Goal: Task Accomplishment & Management: Manage account settings

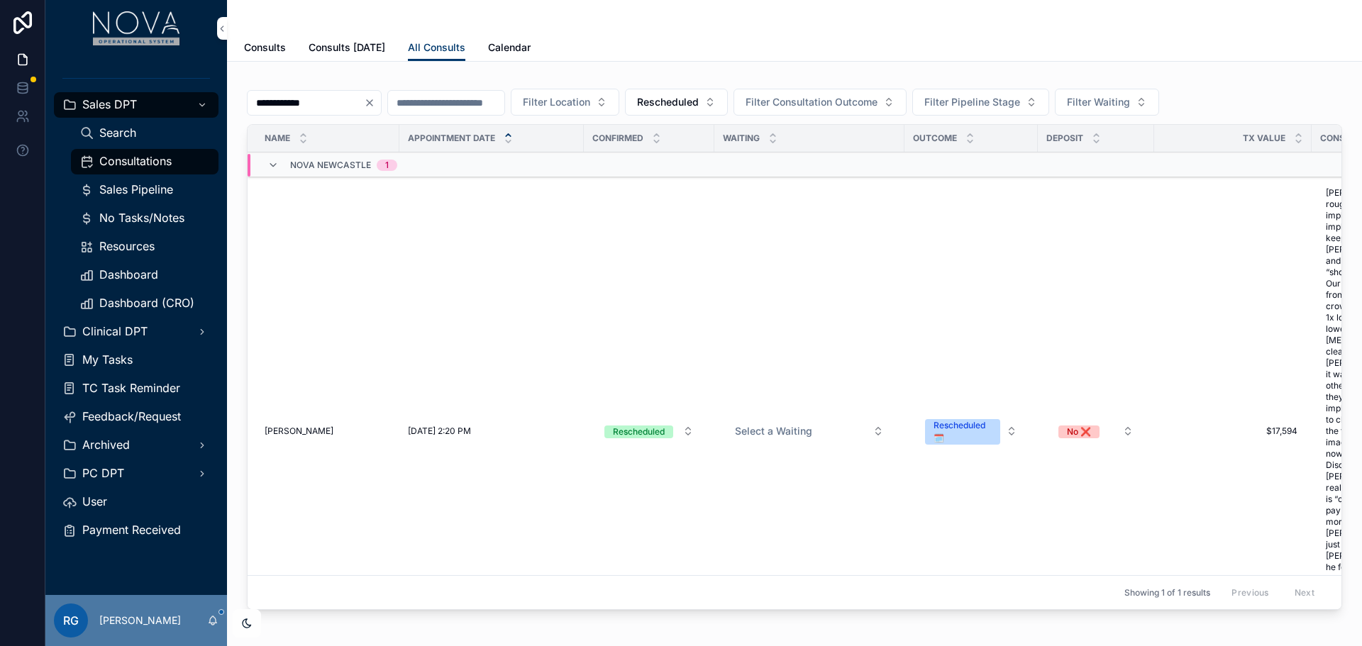
click at [126, 274] on span "Dashboard" at bounding box center [128, 274] width 59 height 15
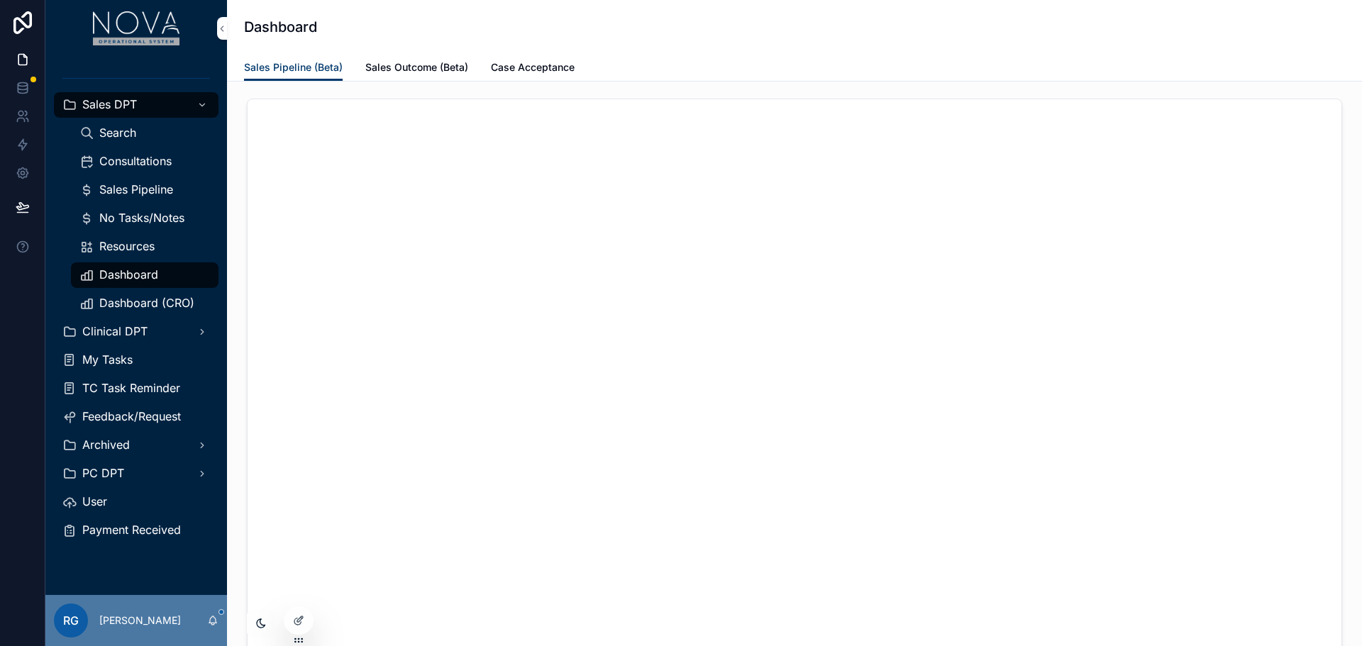
click at [127, 187] on span "Sales Pipeline" at bounding box center [136, 189] width 74 height 15
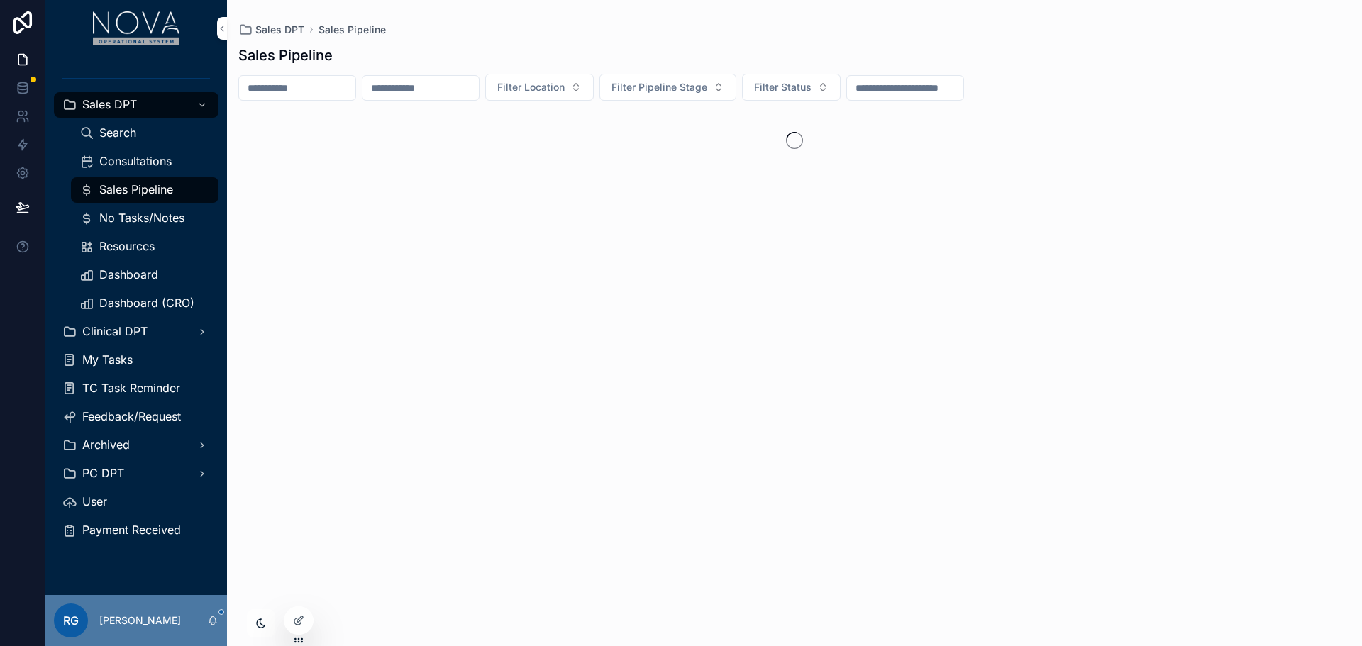
click at [297, 619] on icon at bounding box center [297, 622] width 6 height 6
click at [300, 587] on div "scrollable content" at bounding box center [794, 369] width 1135 height 520
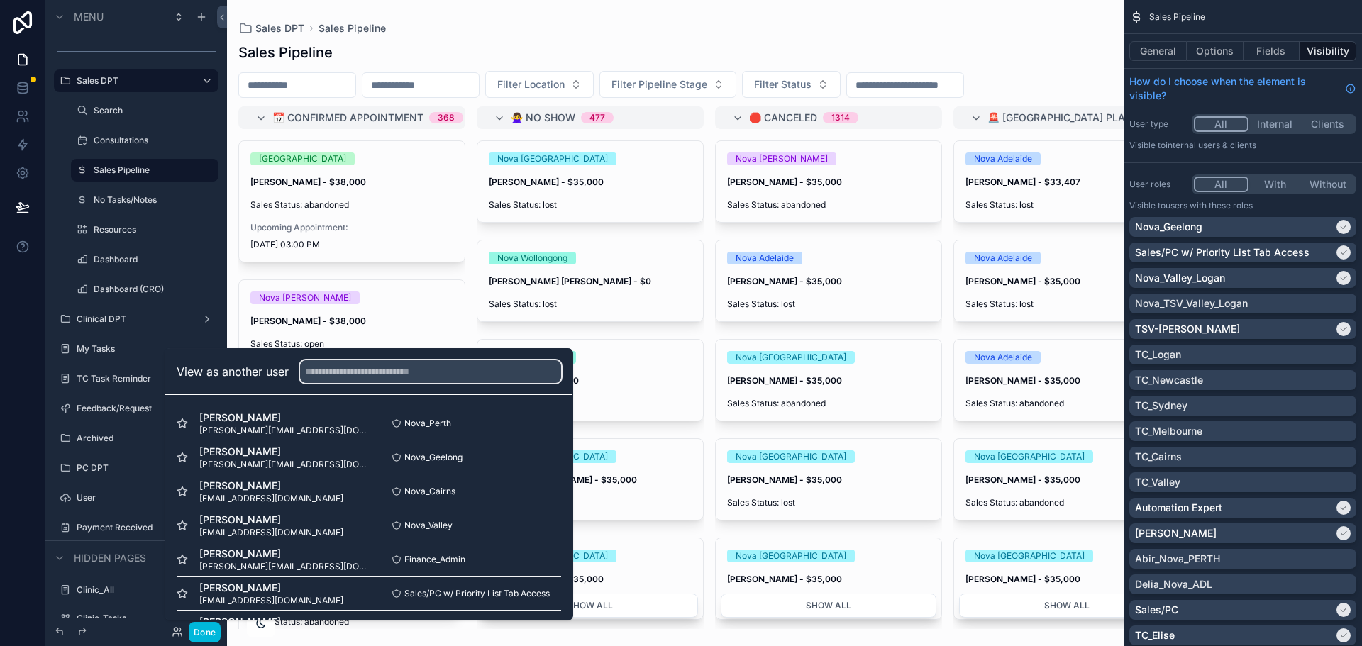
click at [406, 365] on input "text" at bounding box center [430, 371] width 261 height 23
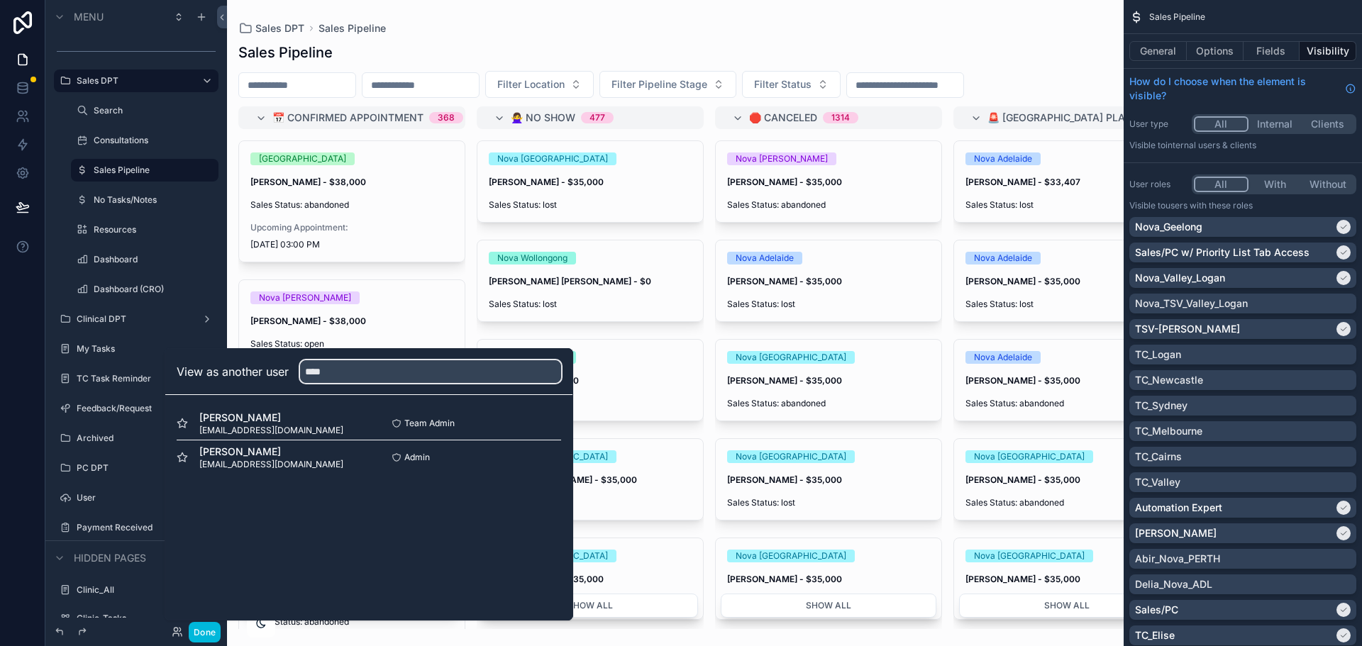
type input "****"
click at [0, 0] on button "Select" at bounding box center [0, 0] width 0 height 0
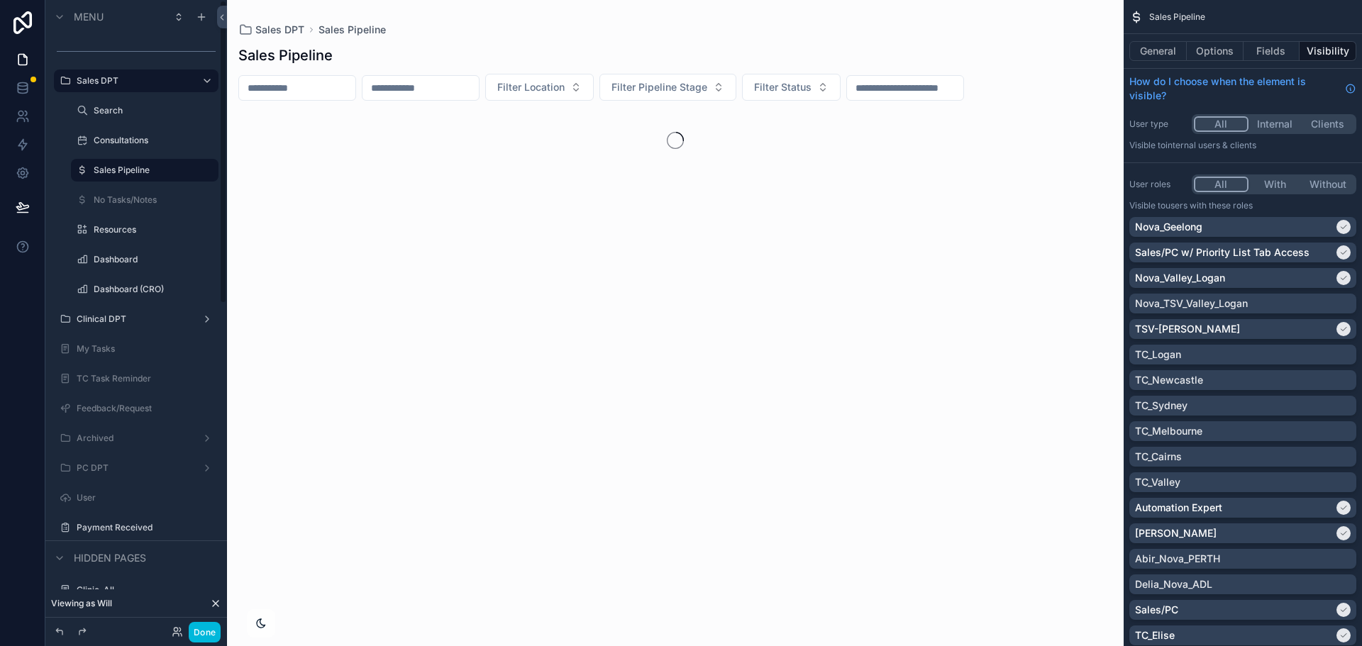
click at [205, 637] on button "Done" at bounding box center [205, 632] width 32 height 21
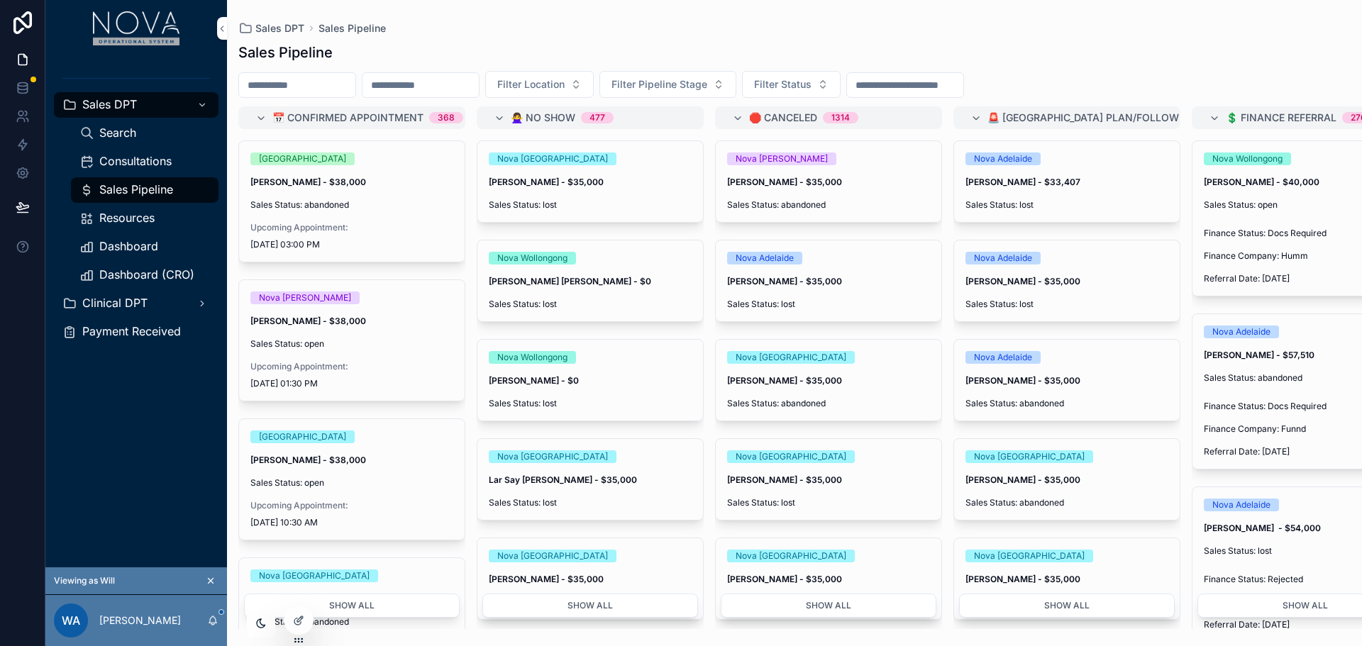
click at [143, 160] on span "Consultations" at bounding box center [135, 161] width 72 height 15
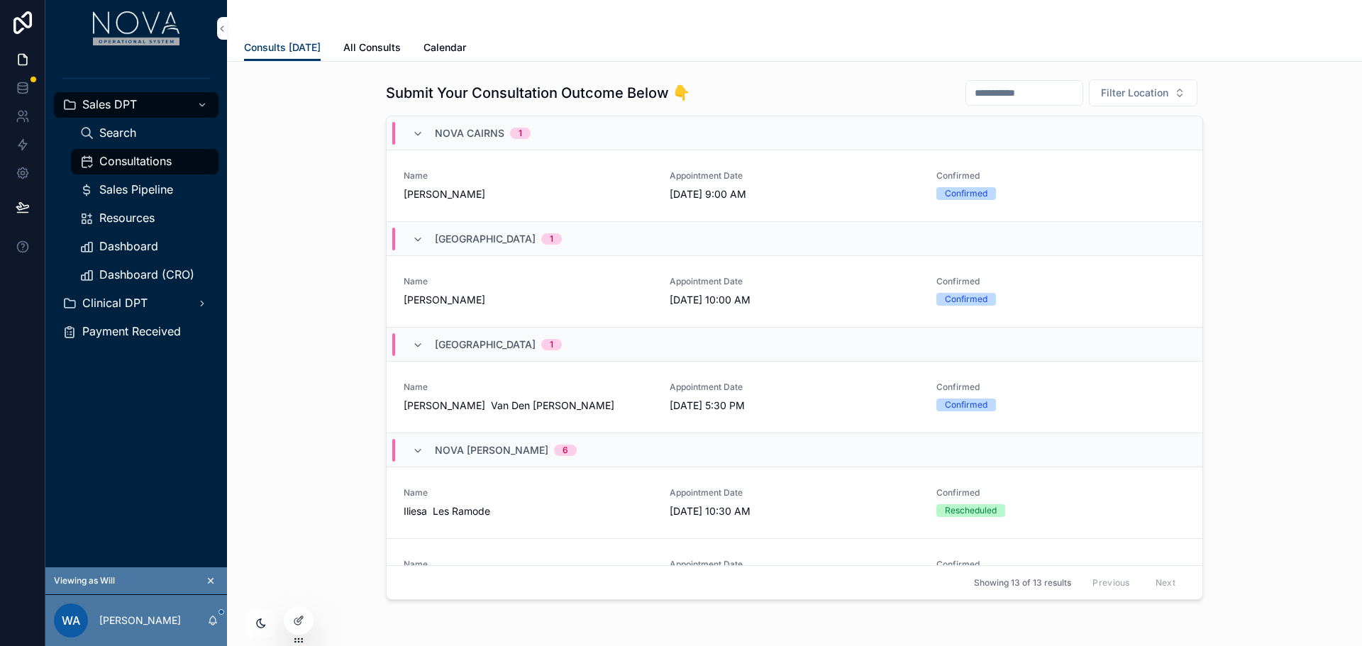
click at [450, 195] on span "[PERSON_NAME]" at bounding box center [528, 194] width 249 height 14
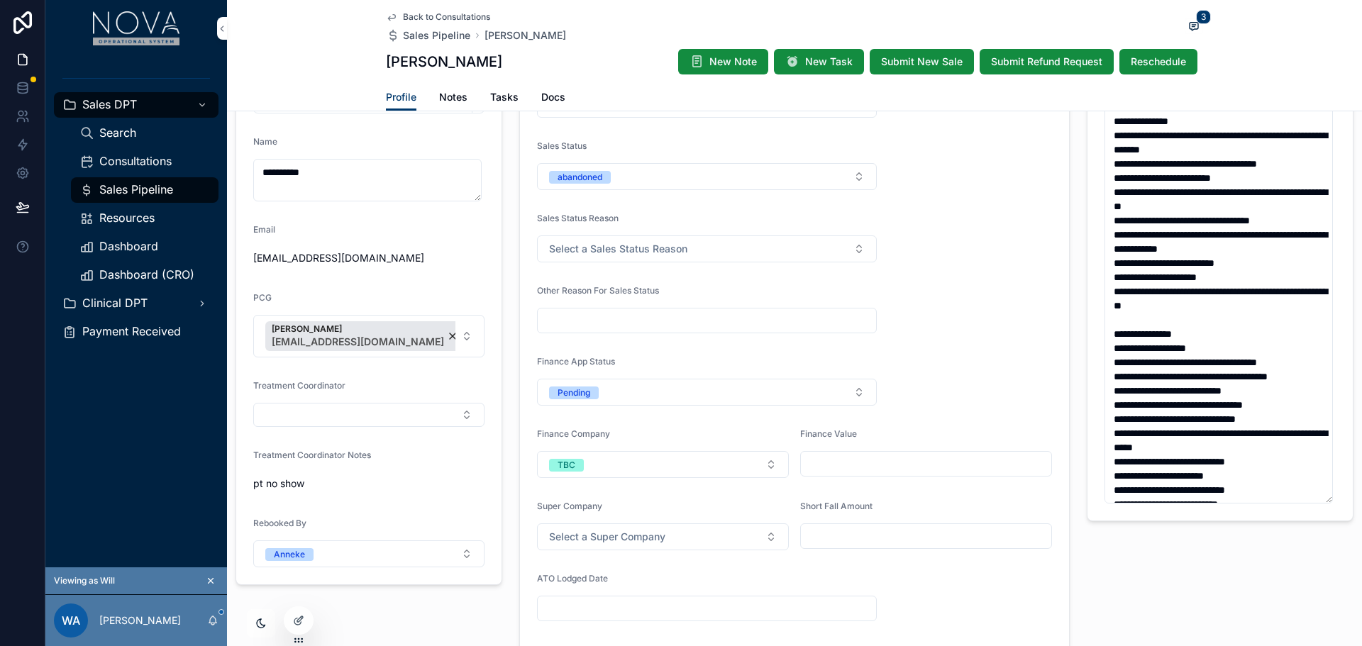
scroll to position [213, 0]
click at [451, 99] on span "Notes" at bounding box center [453, 97] width 28 height 14
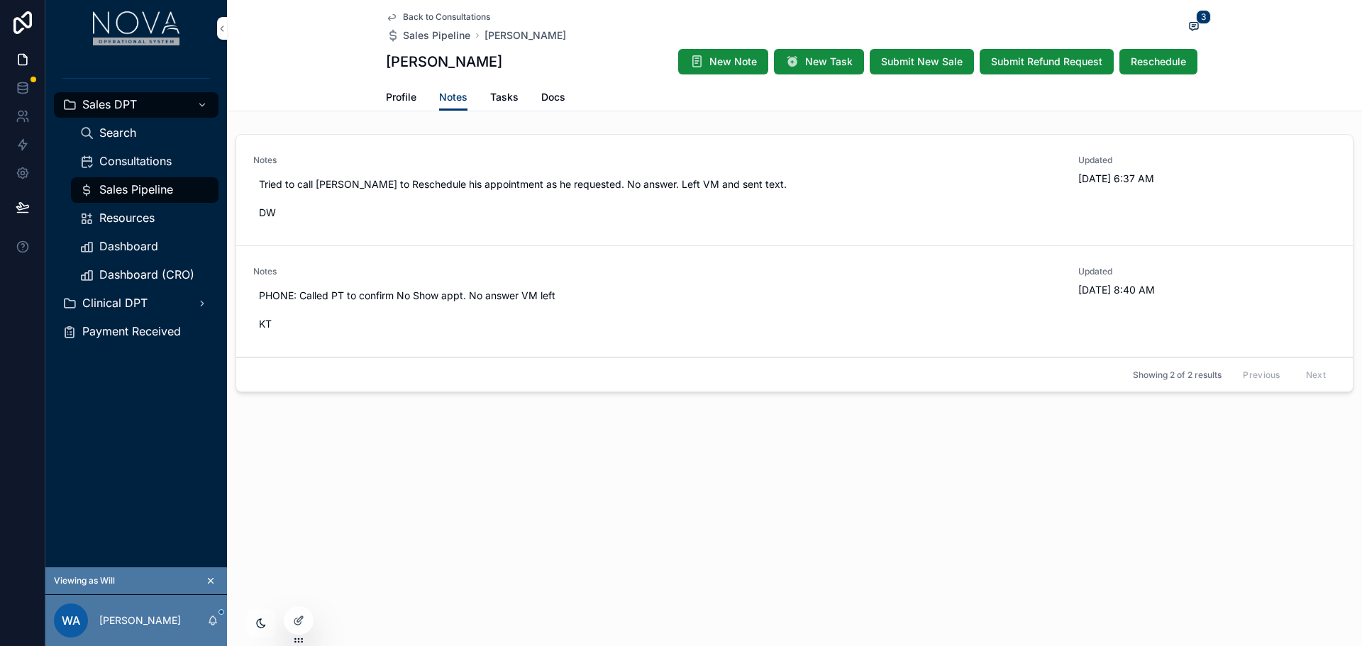
click at [499, 93] on span "Tasks" at bounding box center [504, 97] width 28 height 14
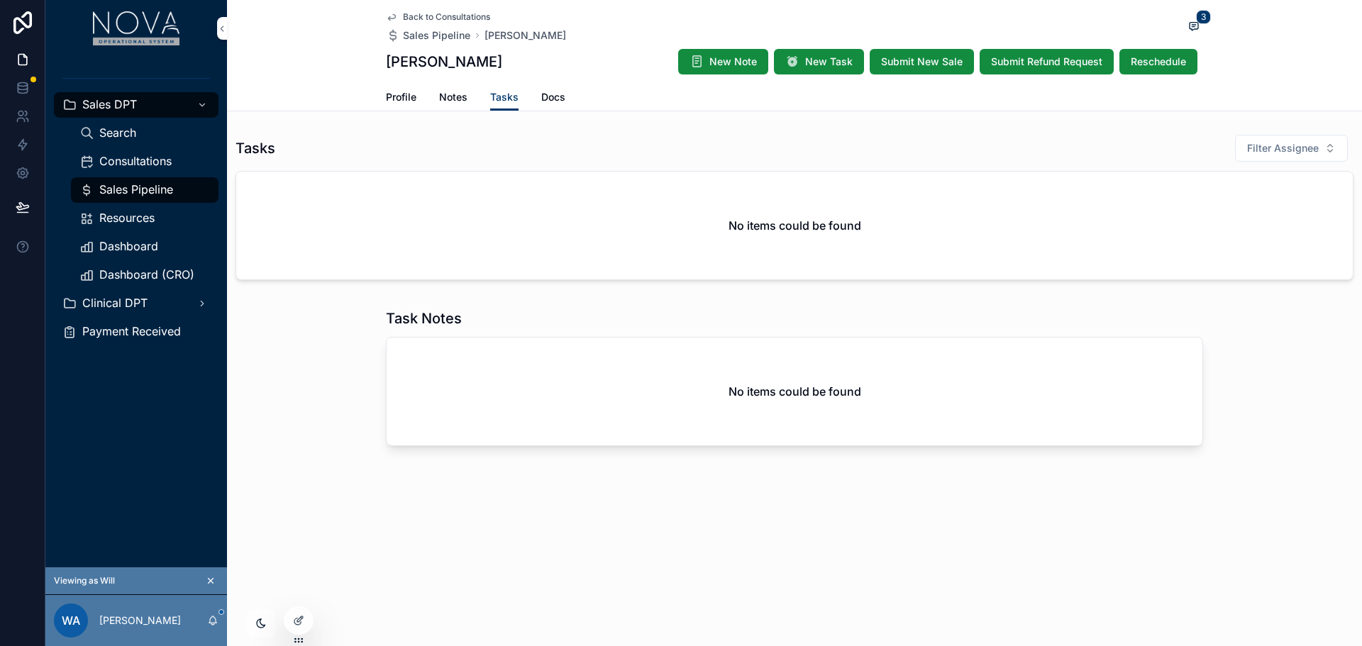
click at [734, 57] on span "New Note" at bounding box center [733, 62] width 48 height 14
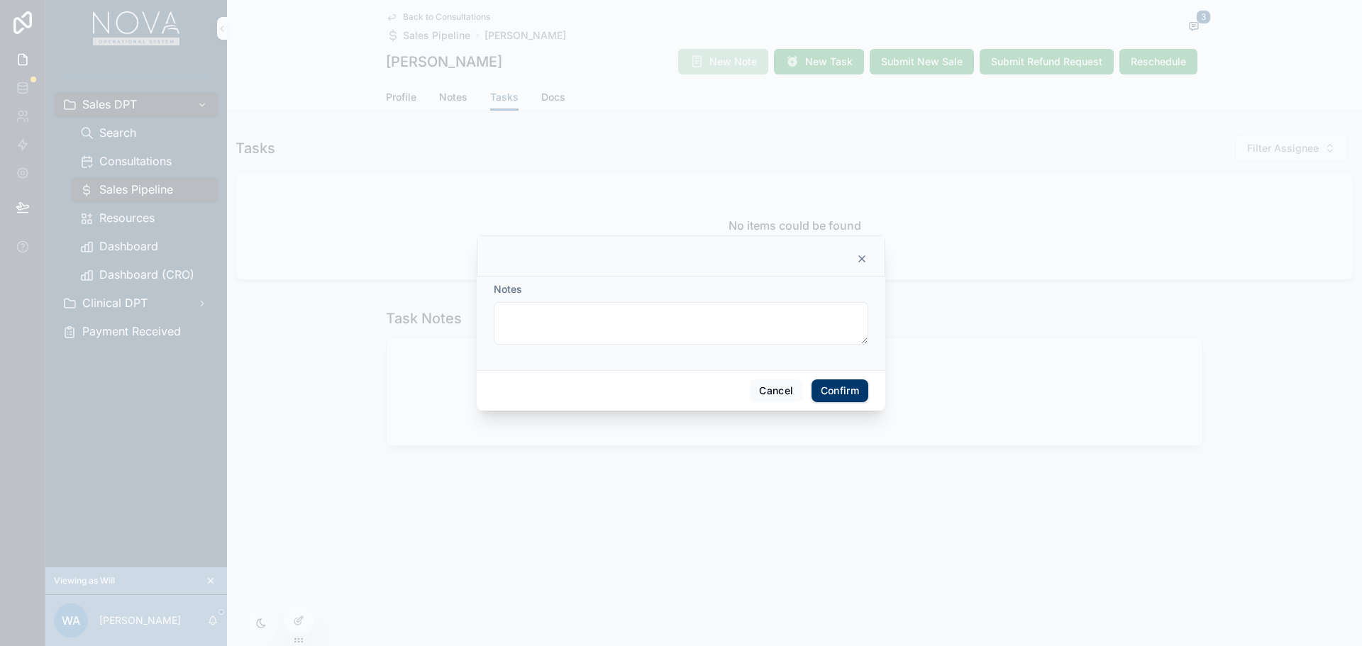
click at [861, 257] on icon at bounding box center [861, 258] width 11 height 11
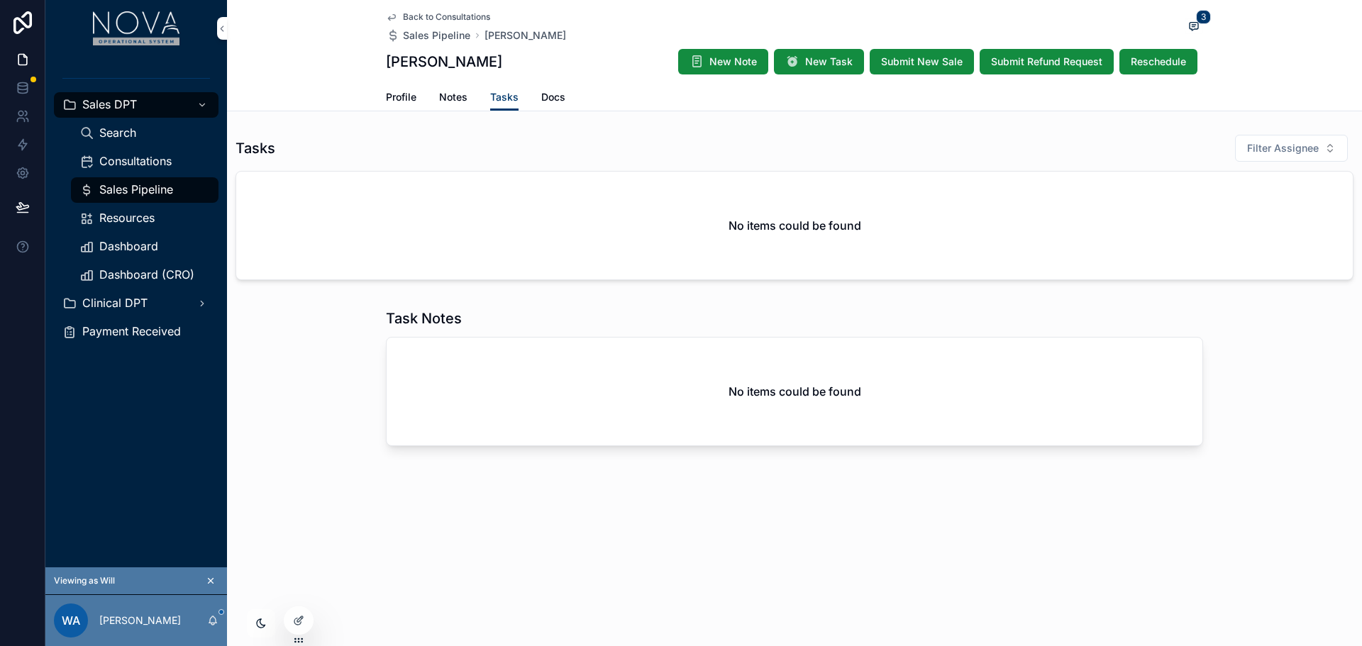
click at [821, 65] on span "New Task" at bounding box center [829, 62] width 48 height 14
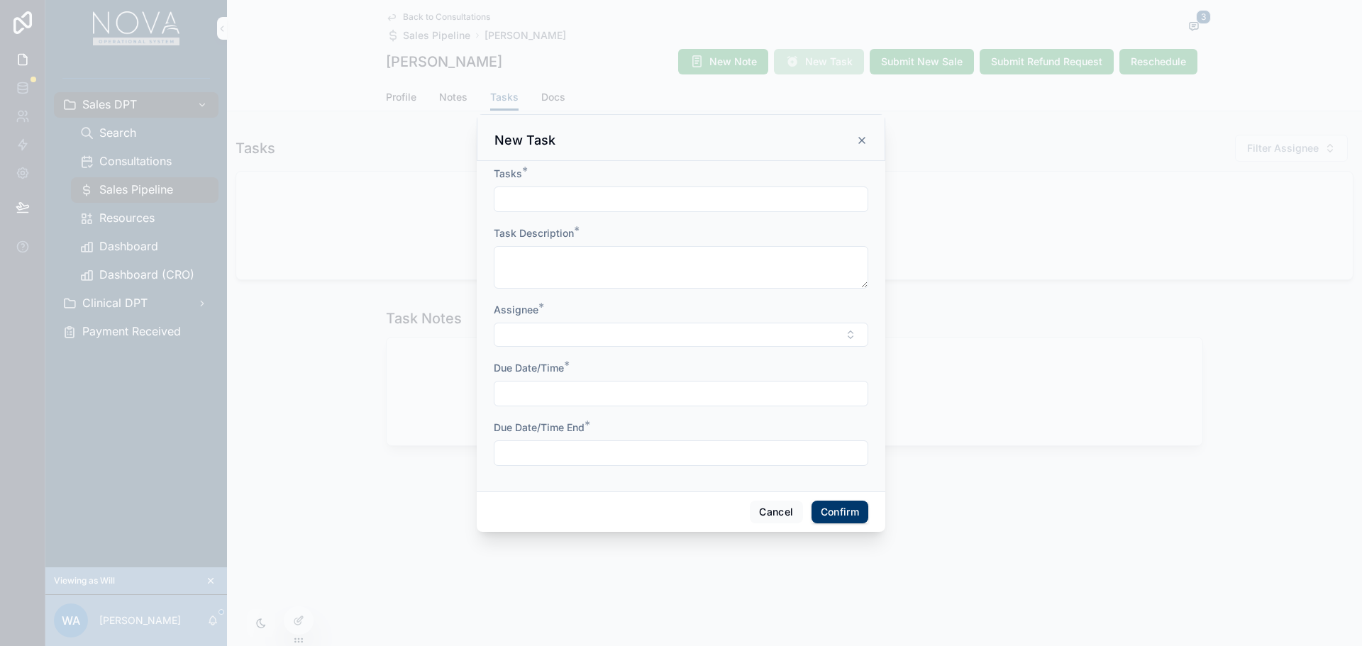
click at [859, 139] on icon at bounding box center [861, 140] width 11 height 11
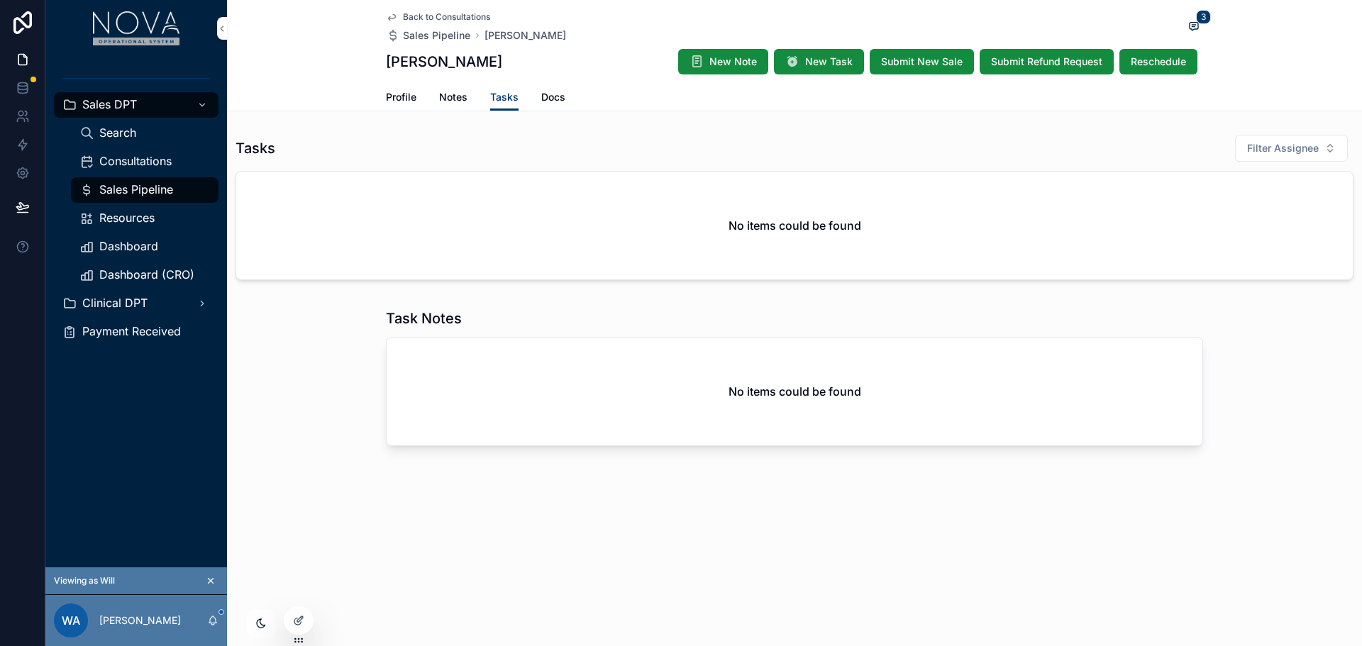
click at [924, 61] on span "Submit New Sale" at bounding box center [922, 62] width 82 height 14
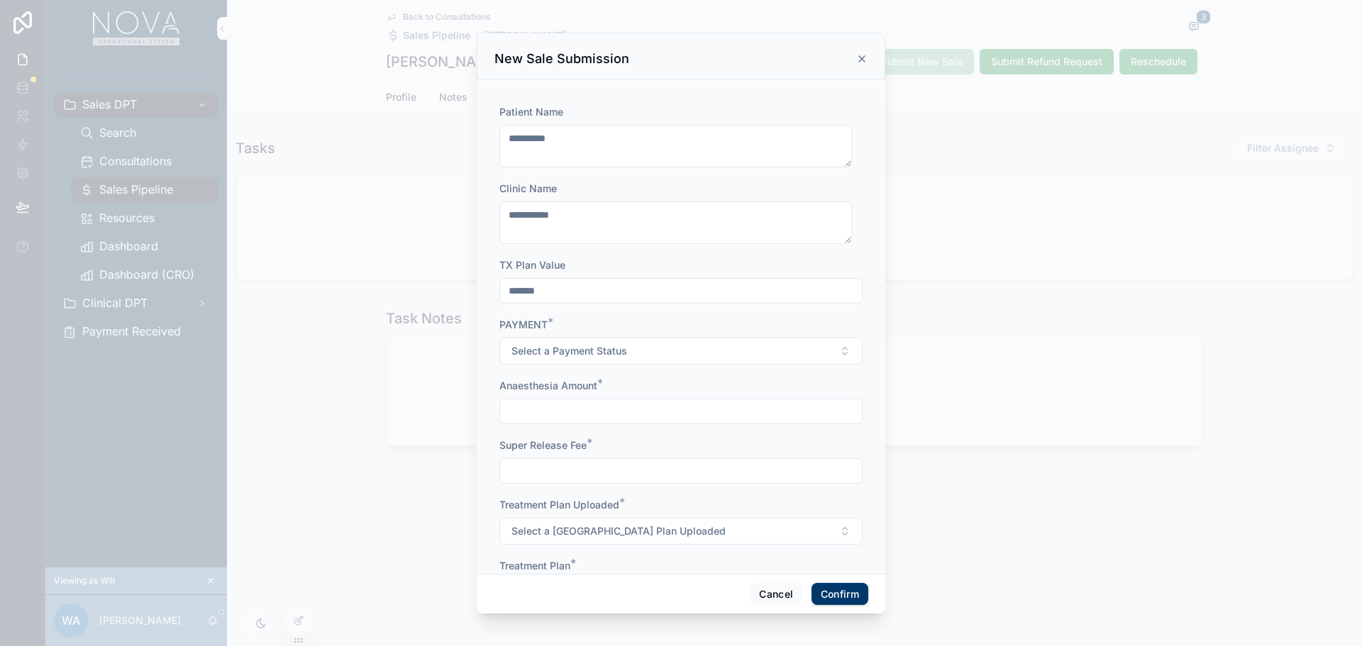
click at [859, 59] on icon at bounding box center [861, 58] width 11 height 11
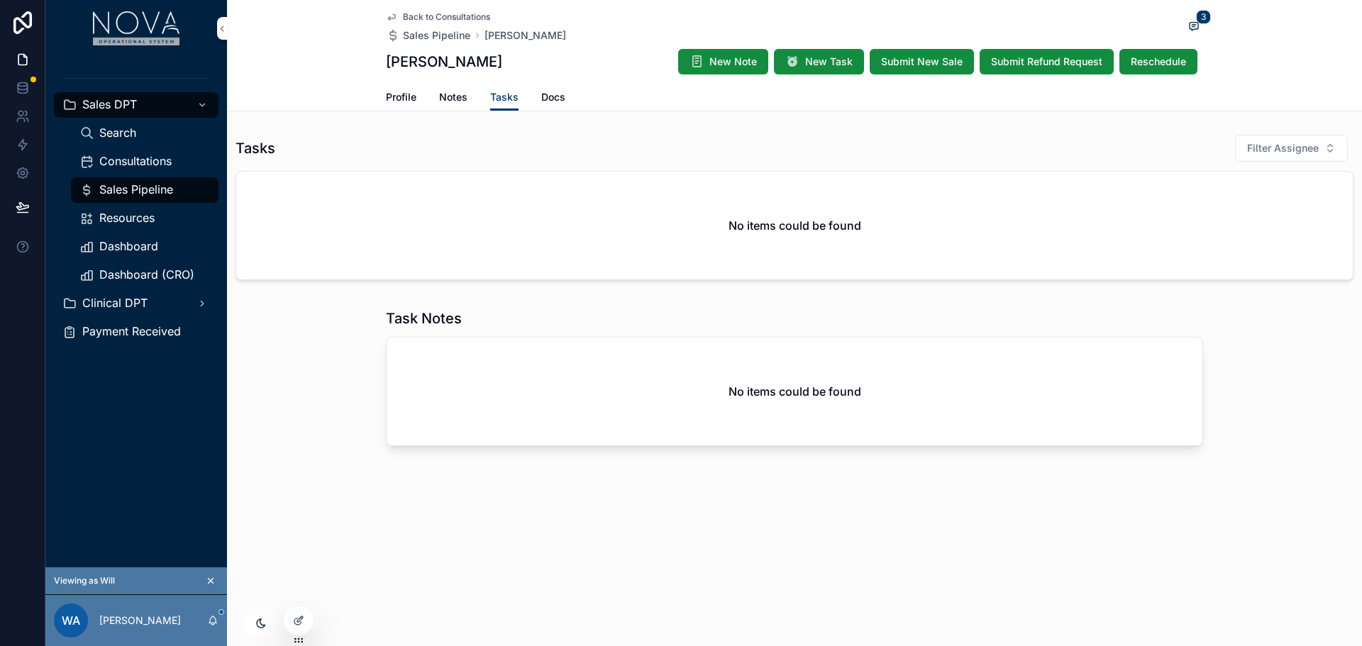
click at [1012, 56] on span "Submit Refund Request" at bounding box center [1046, 62] width 111 height 14
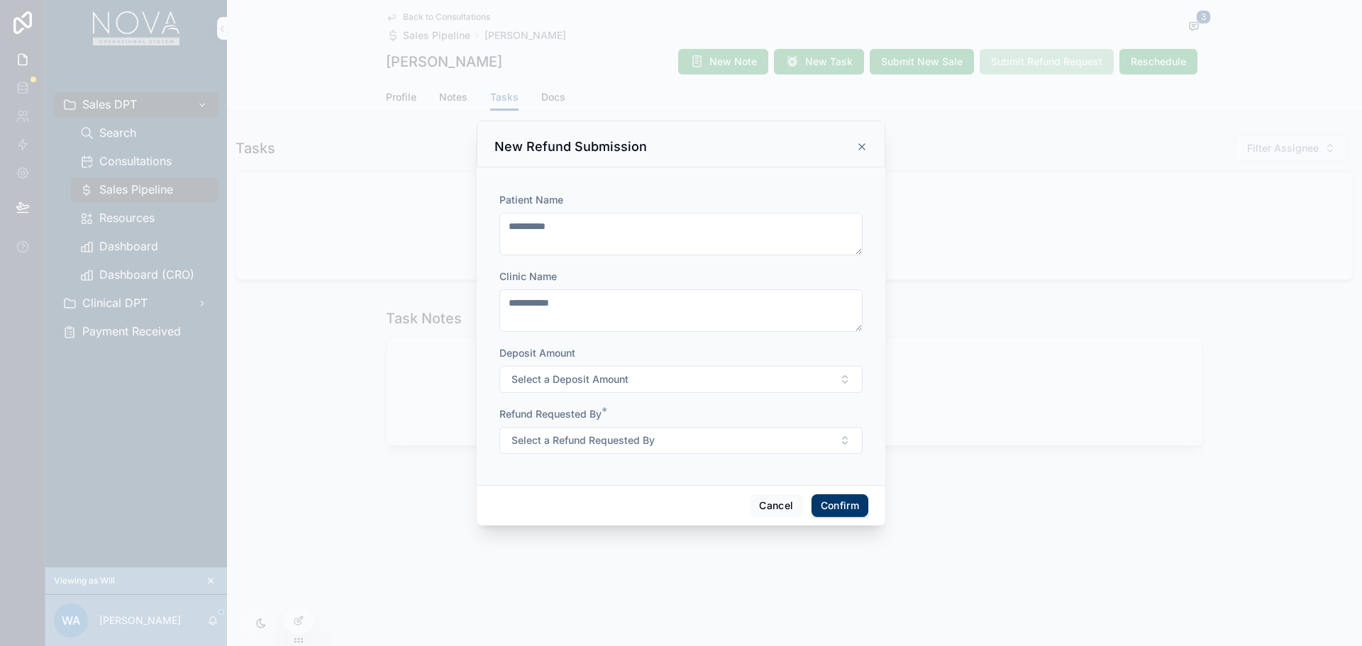
click at [864, 146] on icon at bounding box center [861, 146] width 11 height 11
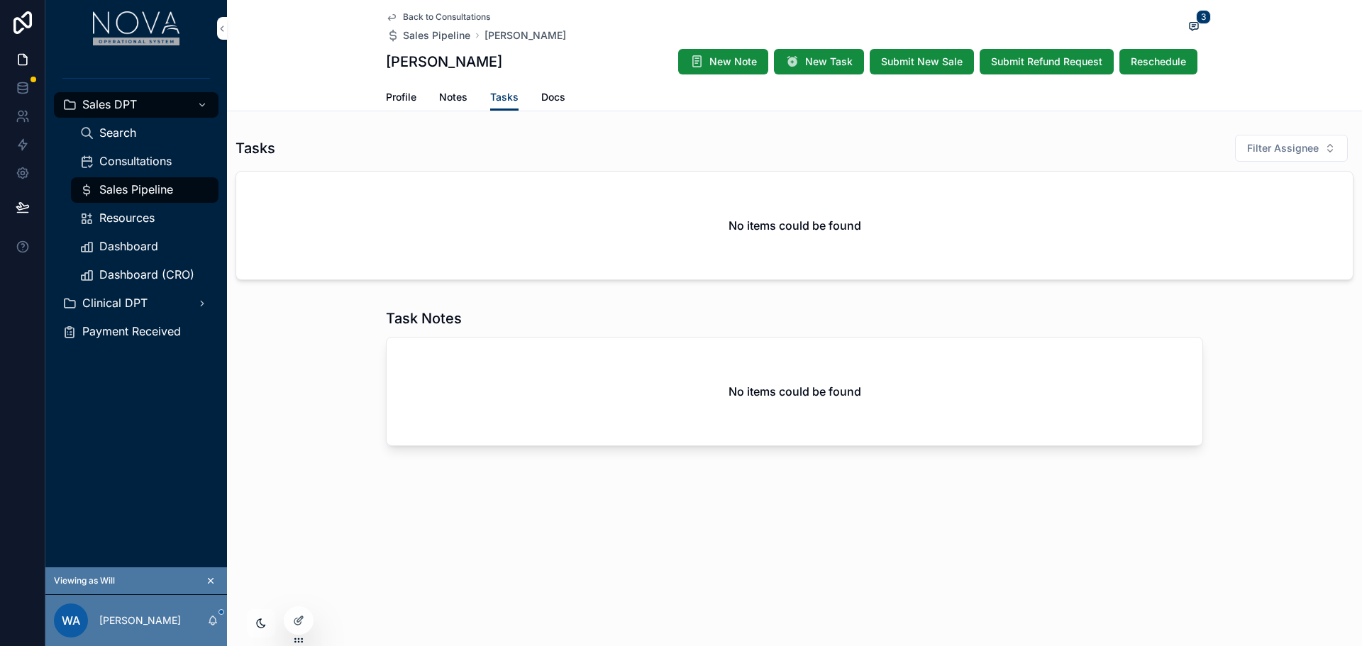
click at [1155, 60] on span "Reschedule" at bounding box center [1158, 62] width 55 height 14
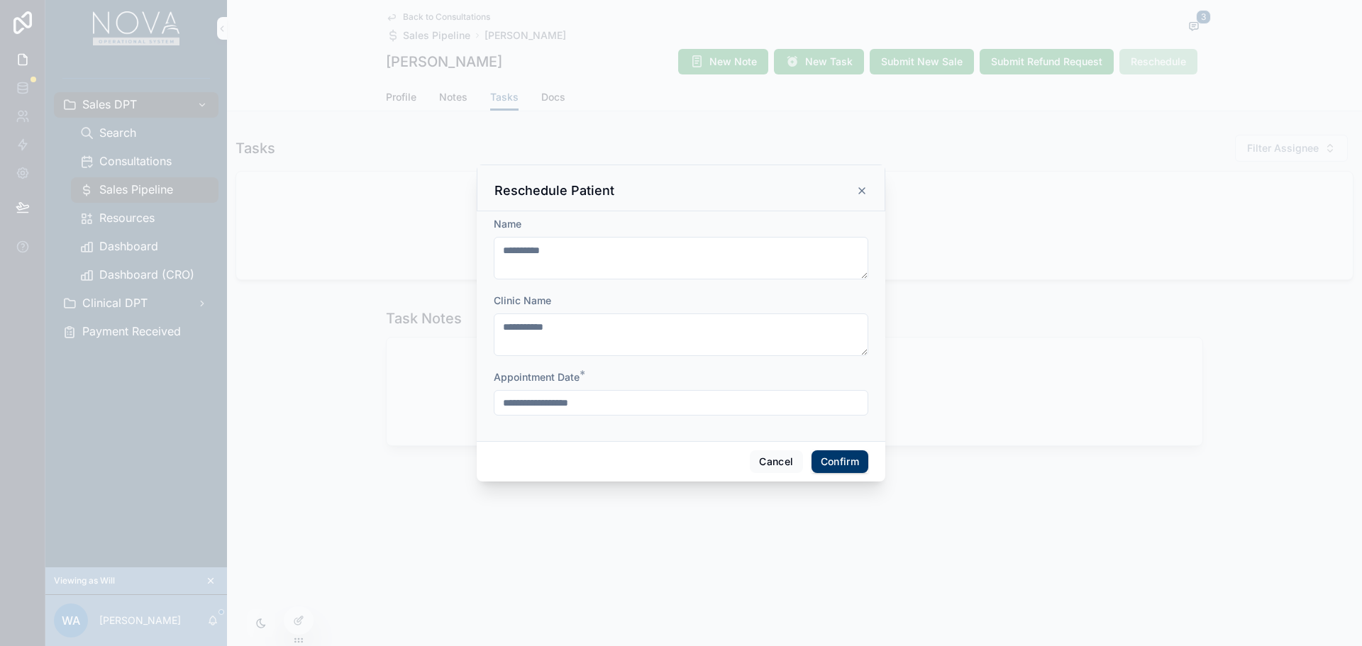
click at [861, 187] on icon at bounding box center [861, 190] width 11 height 11
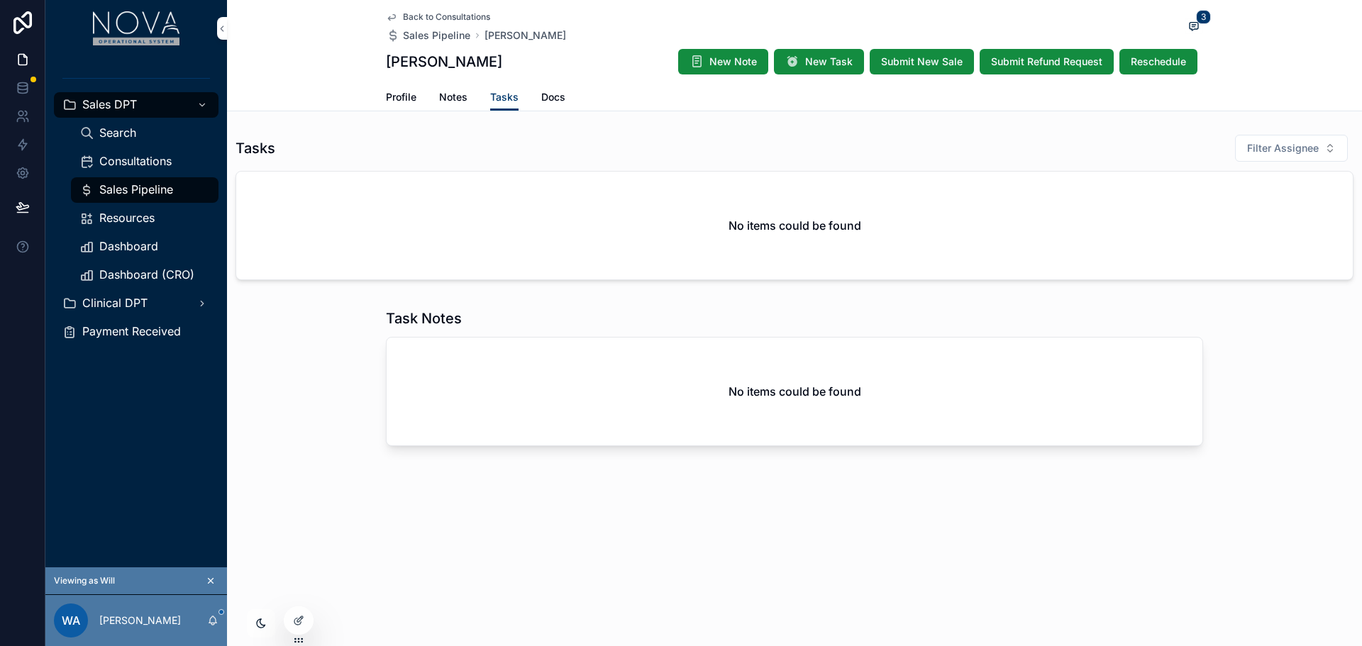
click at [143, 196] on span "Sales Pipeline" at bounding box center [136, 189] width 74 height 15
